Goal: Obtain resource: Obtain resource

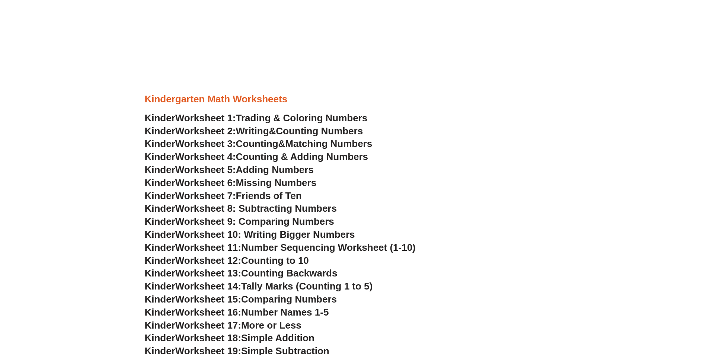
scroll to position [372, 0]
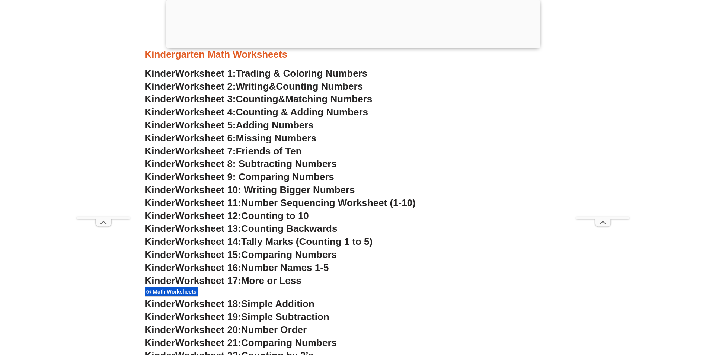
click at [198, 229] on span "Worksheet 13:" at bounding box center [208, 228] width 66 height 11
click at [414, 229] on h3 "Kinder Worksheet 13: Counting Backwards" at bounding box center [353, 229] width 417 height 13
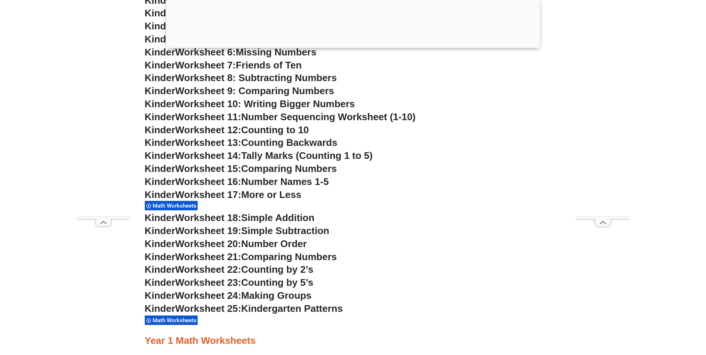
scroll to position [410, 0]
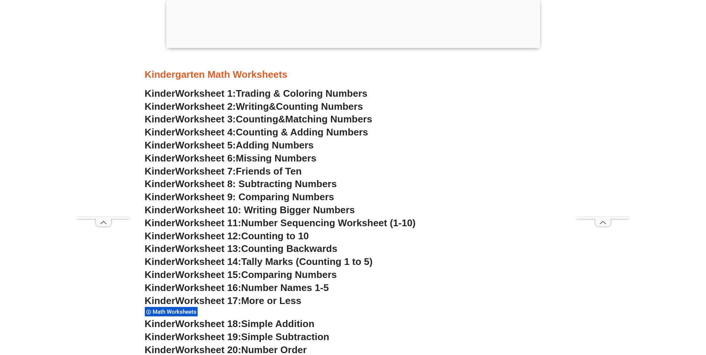
click at [198, 237] on span "Worksheet 12:" at bounding box center [208, 235] width 66 height 11
drag, startPoint x: 198, startPoint y: 237, endPoint x: 168, endPoint y: 234, distance: 29.9
click at [168, 234] on span "Kinder" at bounding box center [160, 235] width 31 height 11
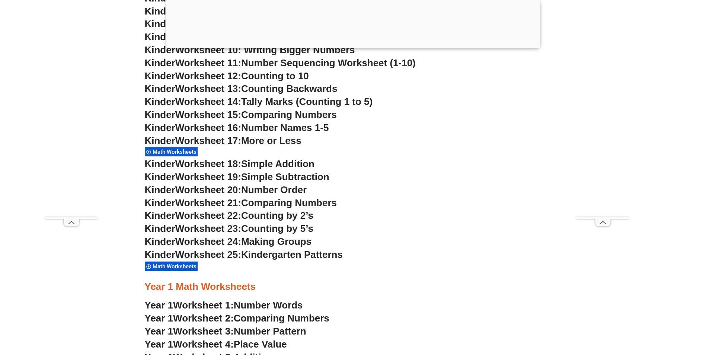
scroll to position [558, 0]
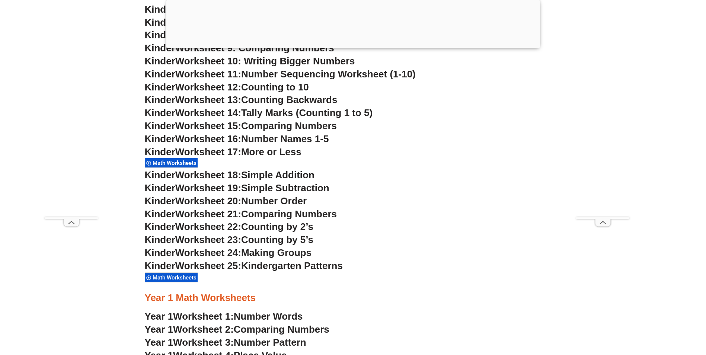
click at [178, 162] on span "Math Worksheets" at bounding box center [176, 163] width 46 height 7
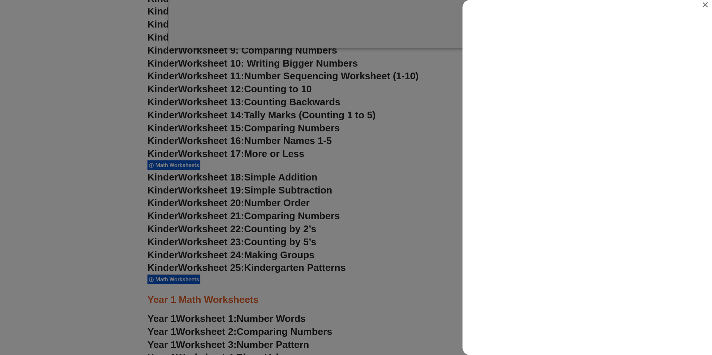
scroll to position [0, 0]
click at [407, 171] on div "Search results for Math Worksheets" at bounding box center [356, 177] width 712 height 355
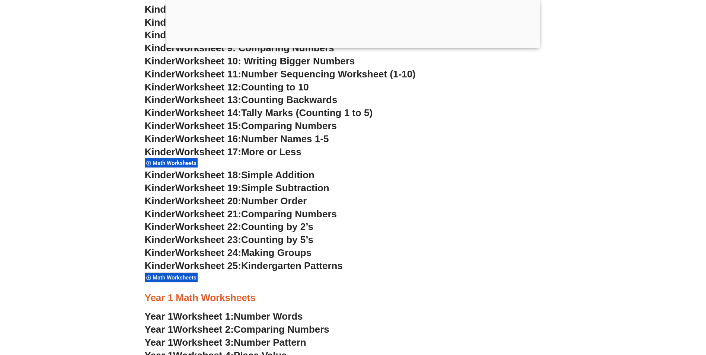
scroll to position [484, 0]
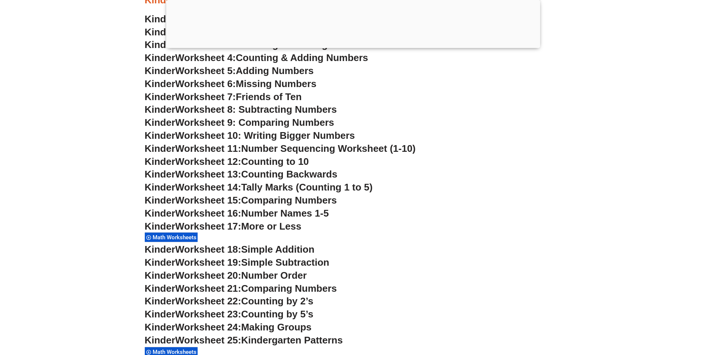
click at [205, 175] on span "Worksheet 13:" at bounding box center [208, 174] width 66 height 11
drag, startPoint x: 205, startPoint y: 175, endPoint x: 235, endPoint y: 190, distance: 33.5
click at [235, 190] on span "Worksheet 14:" at bounding box center [208, 187] width 66 height 11
drag, startPoint x: 353, startPoint y: 184, endPoint x: 259, endPoint y: 146, distance: 100.8
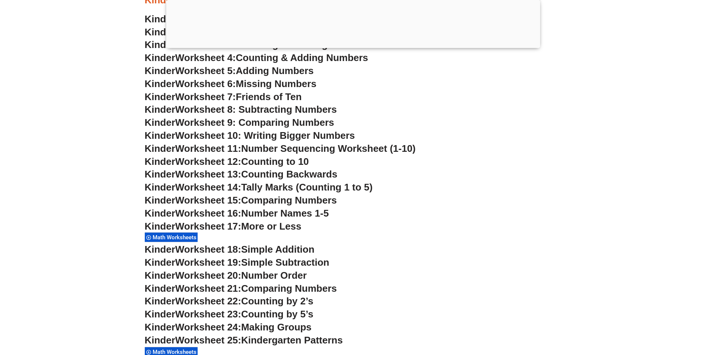
click at [259, 146] on span "Number Sequencing Worksheet (1-10)" at bounding box center [328, 148] width 175 height 11
click at [213, 137] on span "Worksheet 10: Writing Bigger Numbers" at bounding box center [265, 135] width 180 height 11
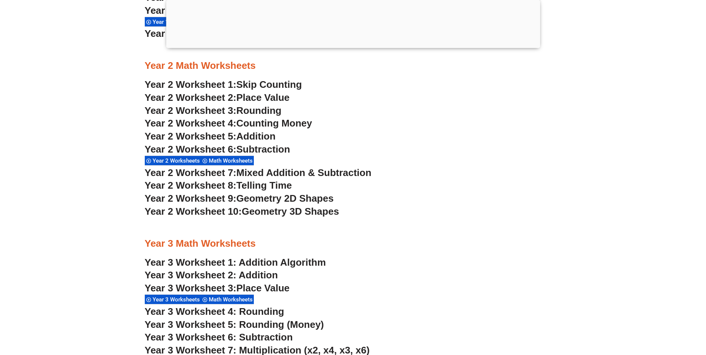
drag, startPoint x: 214, startPoint y: 137, endPoint x: 376, endPoint y: 207, distance: 176.4
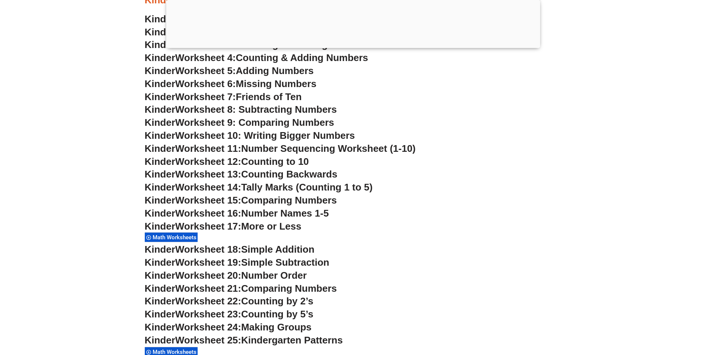
click at [165, 236] on span "Math Worksheets" at bounding box center [176, 237] width 46 height 7
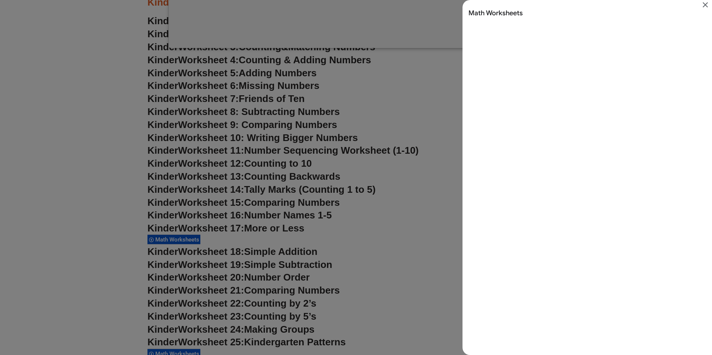
click at [706, 5] on icon "Close" at bounding box center [705, 4] width 5 height 5
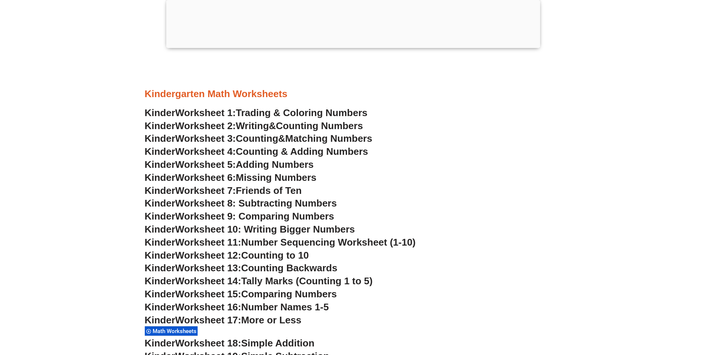
scroll to position [261, 0]
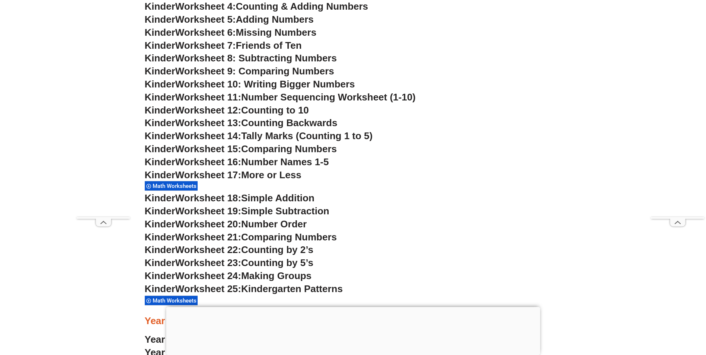
scroll to position [484, 0]
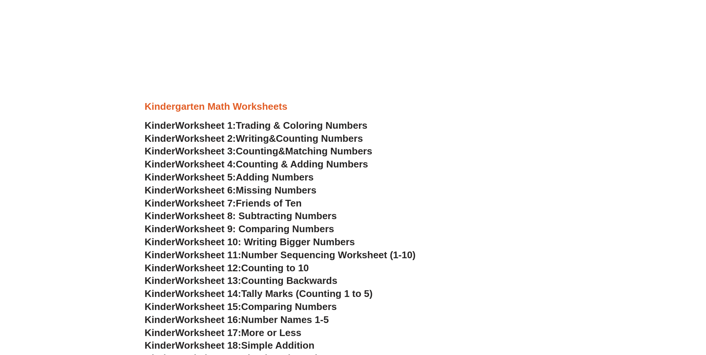
scroll to position [335, 0]
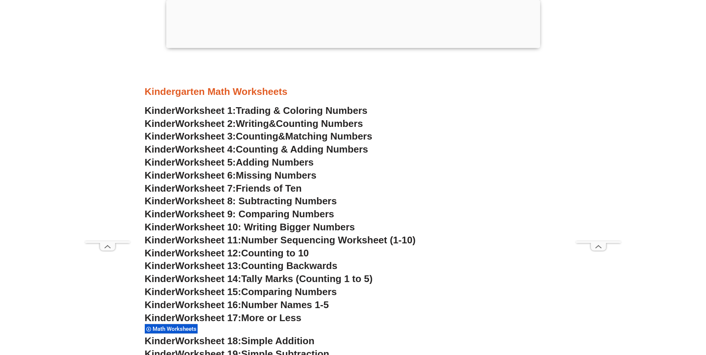
click at [179, 270] on span "Worksheet 13:" at bounding box center [208, 265] width 66 height 11
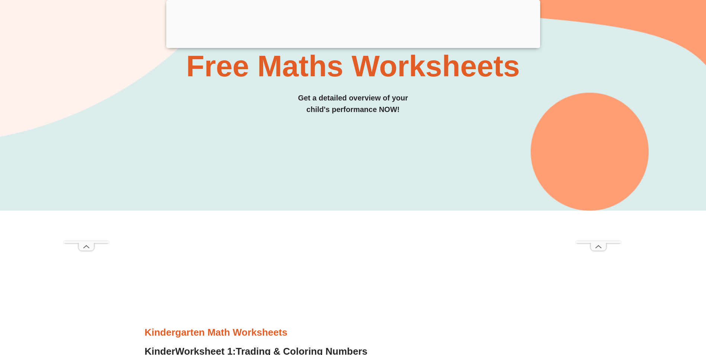
scroll to position [149, 0]
